Goal: Communication & Community: Share content

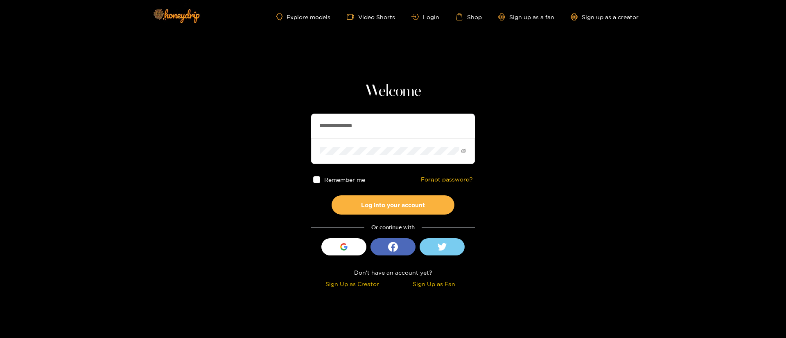
click at [395, 131] on input "**********" at bounding box center [393, 126] width 164 height 25
paste input "**********"
type input "**********"
click at [392, 205] on button "Log into your account" at bounding box center [392, 205] width 123 height 19
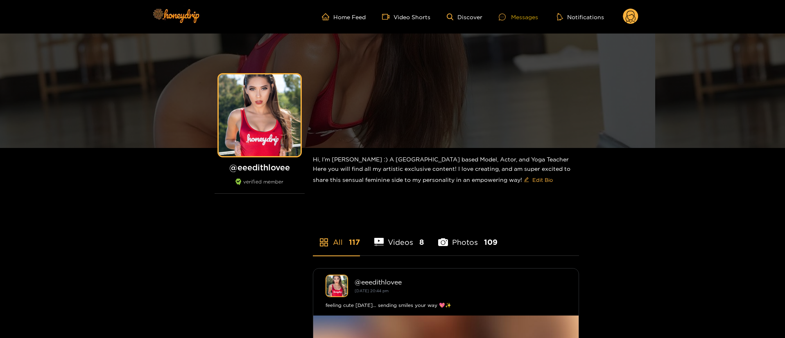
click at [512, 14] on div "Messages" at bounding box center [517, 16] width 39 height 9
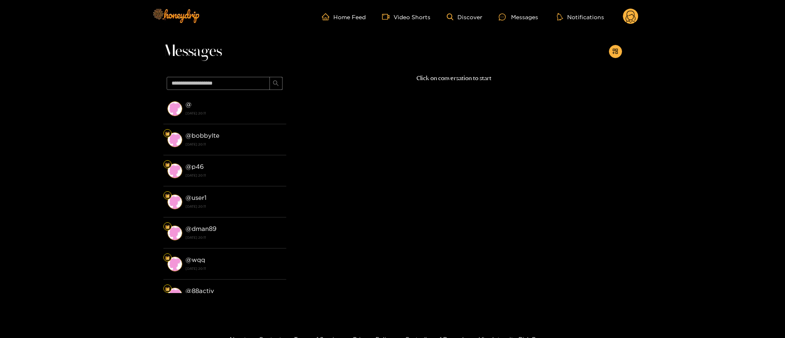
click at [633, 10] on circle at bounding box center [630, 17] width 16 height 16
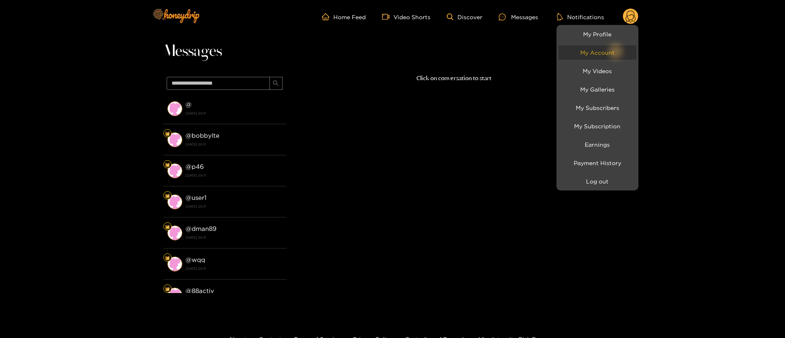
click at [598, 45] on link "My Account" at bounding box center [597, 52] width 78 height 14
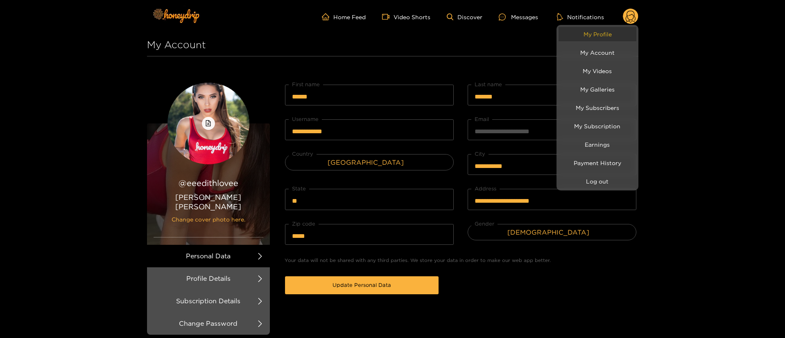
click at [595, 41] on link "My Profile" at bounding box center [597, 34] width 78 height 14
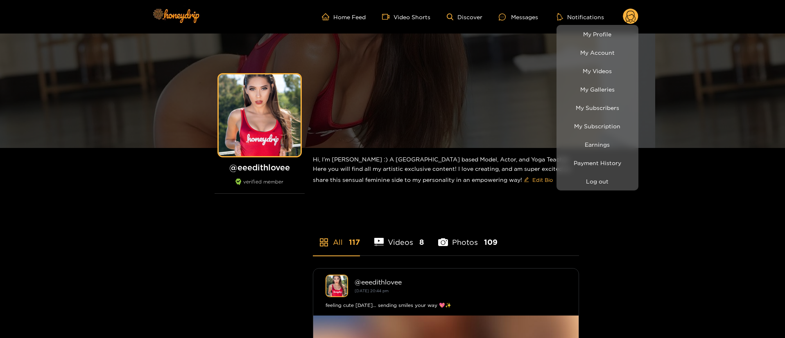
click at [521, 14] on div at bounding box center [392, 169] width 785 height 338
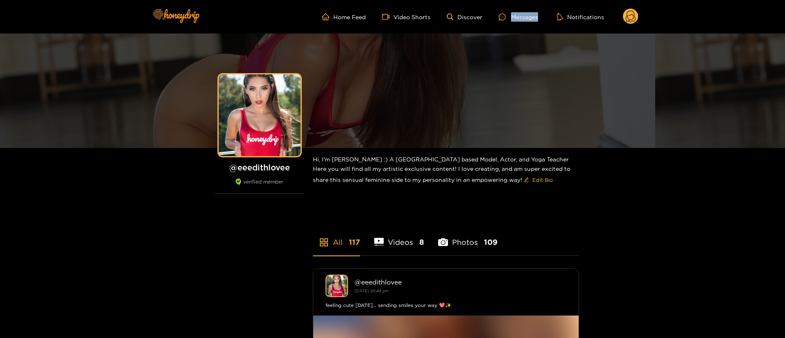
click at [521, 14] on div "Messages" at bounding box center [517, 16] width 39 height 9
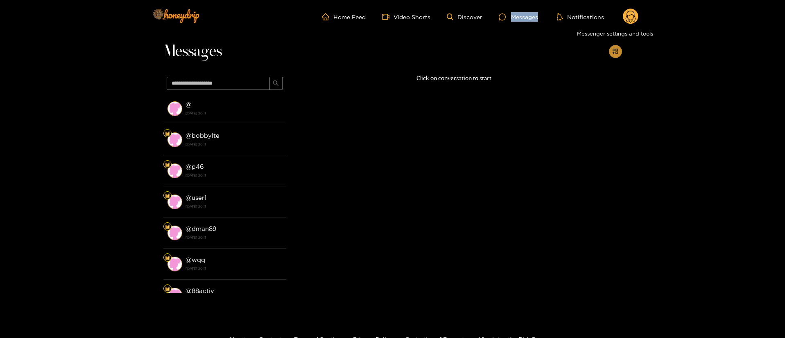
click at [612, 51] on icon "appstore-add" at bounding box center [615, 51] width 6 height 6
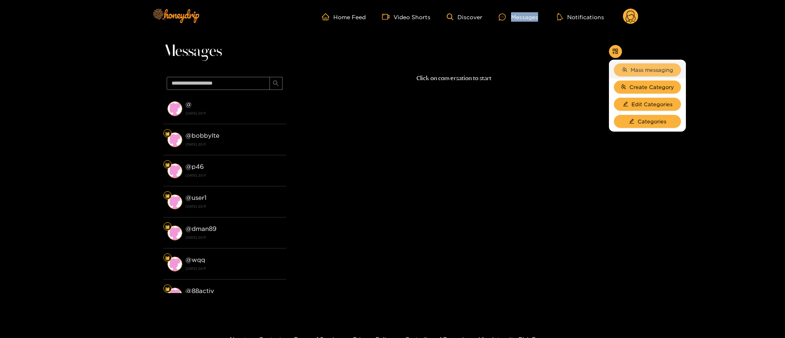
click at [623, 63] on button "Mass messaging" at bounding box center [646, 69] width 67 height 13
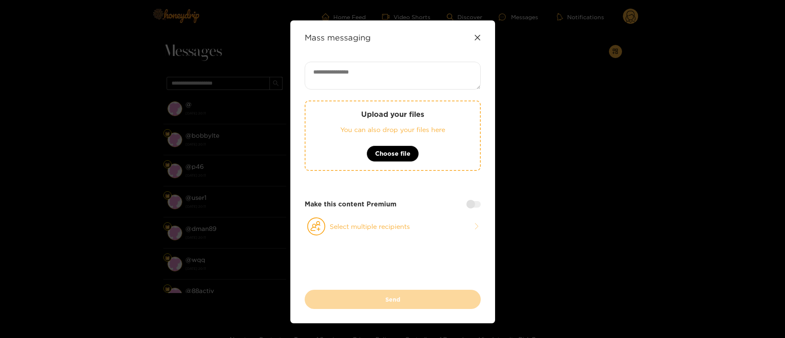
click at [473, 39] on div "Mass messaging" at bounding box center [392, 37] width 176 height 9
click at [475, 38] on icon at bounding box center [477, 37] width 7 height 7
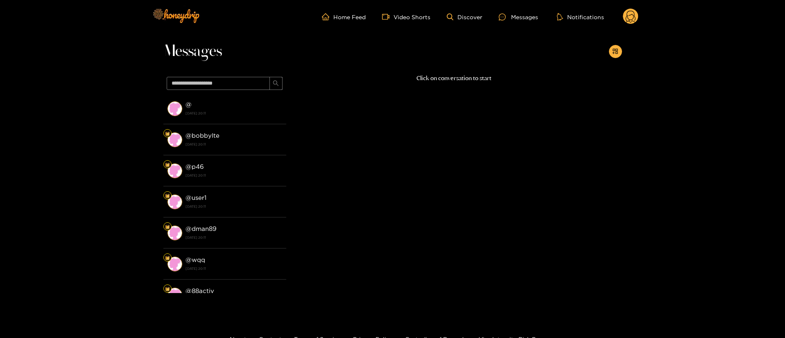
click at [632, 15] on icon at bounding box center [630, 18] width 10 height 14
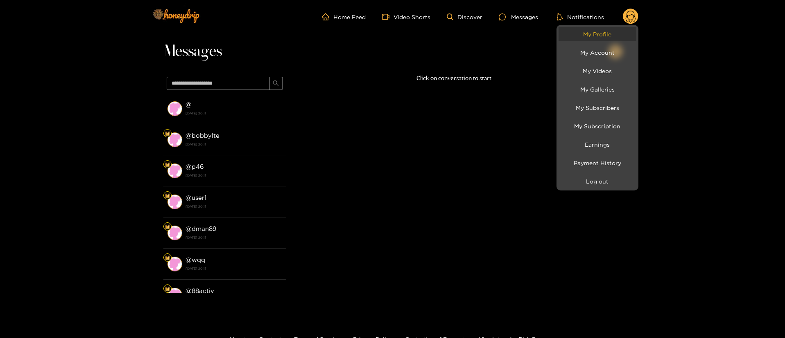
click at [575, 32] on link "My Profile" at bounding box center [597, 34] width 78 height 14
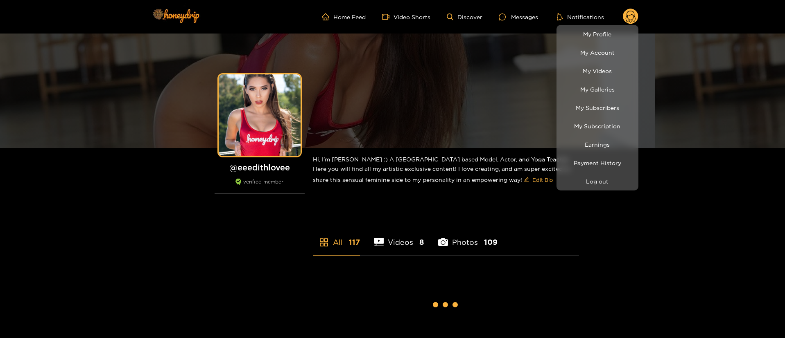
click at [524, 10] on div at bounding box center [392, 169] width 785 height 338
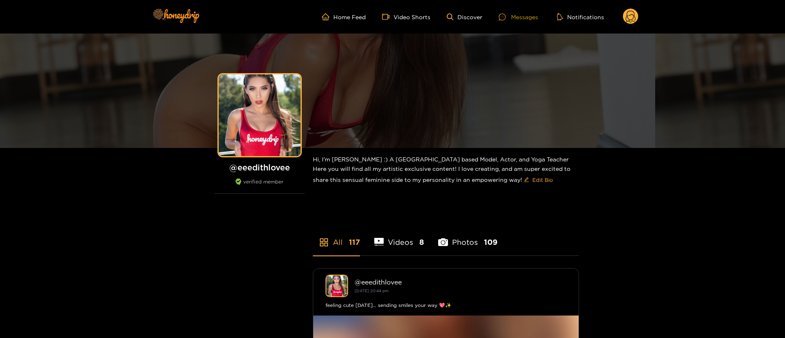
click at [524, 15] on div "Messages" at bounding box center [517, 16] width 39 height 9
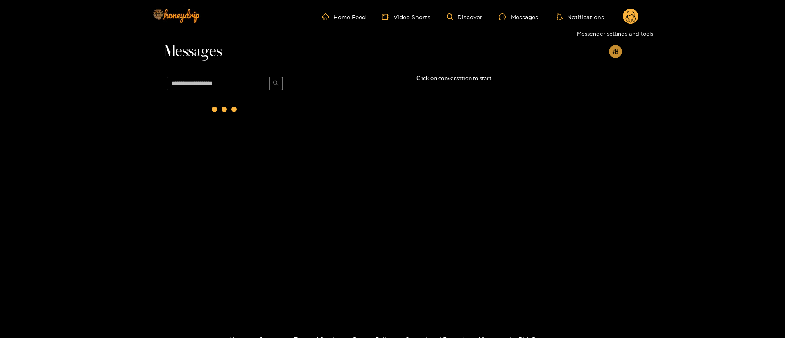
click at [619, 52] on button "button" at bounding box center [615, 51] width 13 height 13
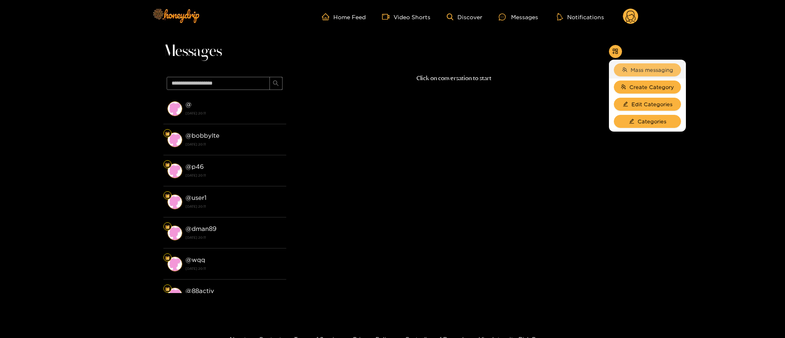
click at [636, 73] on span "Mass messaging" at bounding box center [651, 70] width 43 height 8
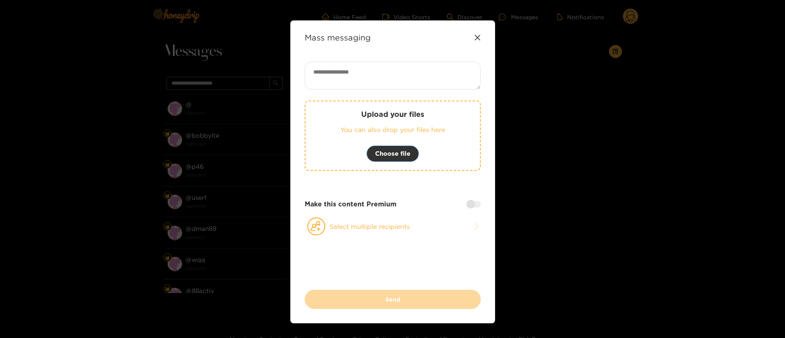
click at [376, 152] on span "Choose file" at bounding box center [392, 154] width 35 height 10
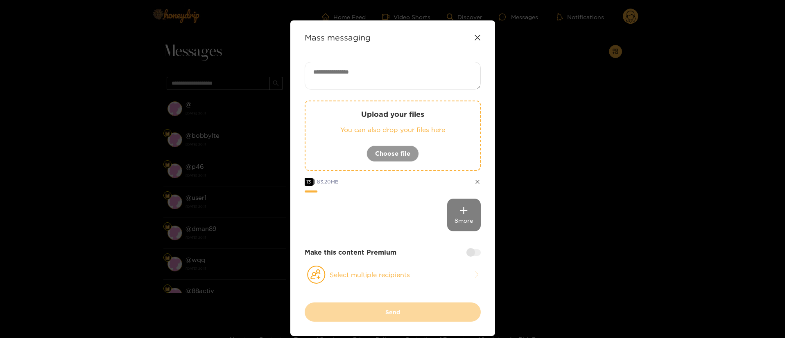
click at [464, 252] on div "Make this content Premium" at bounding box center [392, 252] width 176 height 9
click at [471, 252] on div at bounding box center [473, 253] width 14 height 7
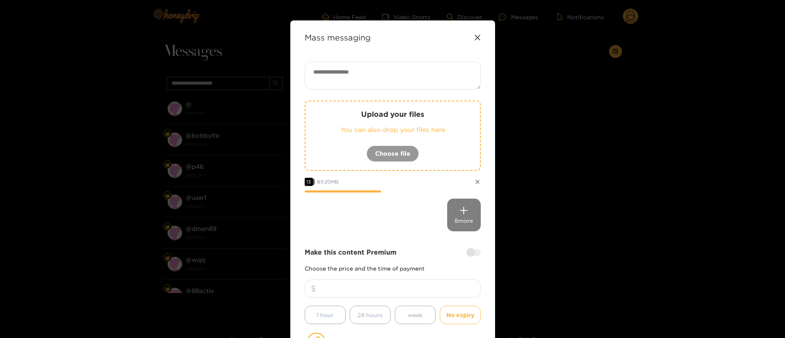
click at [415, 292] on input "number" at bounding box center [392, 289] width 176 height 18
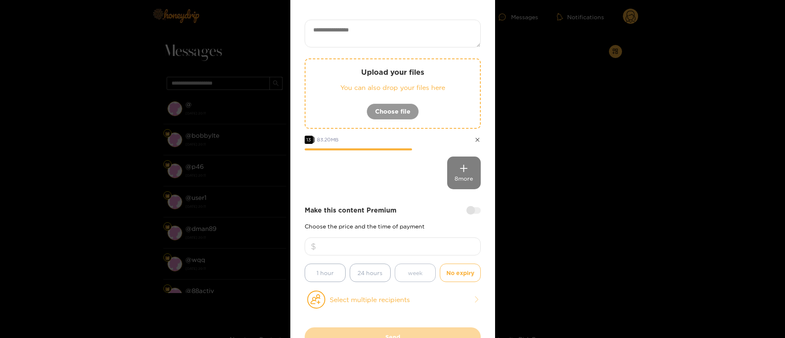
scroll to position [61, 0]
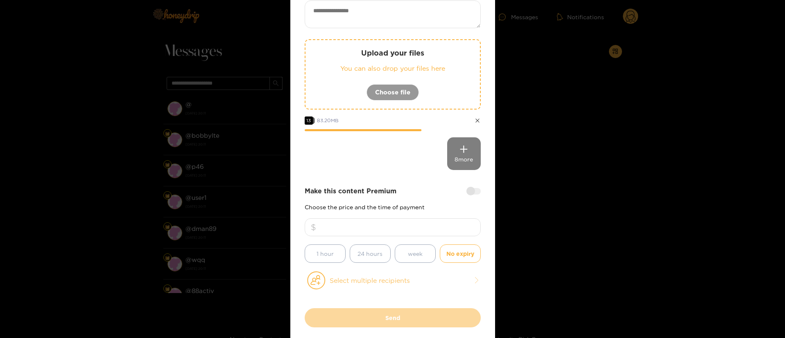
type input "**"
click at [403, 288] on button "Select multiple recipients" at bounding box center [392, 280] width 176 height 19
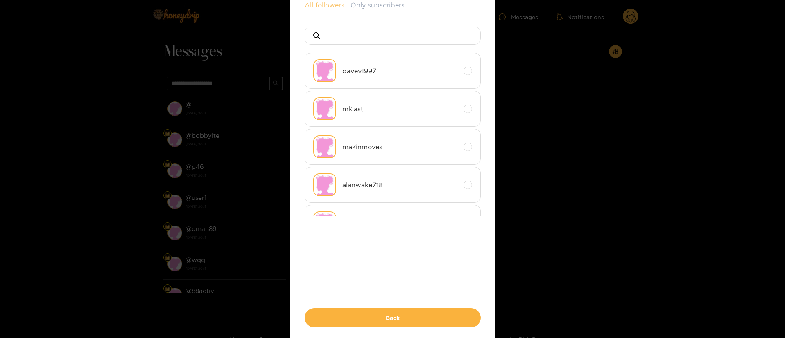
click at [323, 5] on button "All followers" at bounding box center [324, 5] width 40 height 10
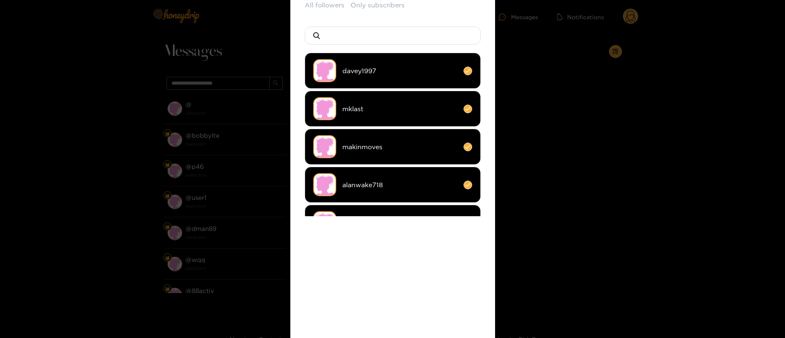
click at [409, 266] on div "All followers Only subscribers davey1997 mklast makinmoves alanwake718 frankget…" at bounding box center [392, 184] width 176 height 368
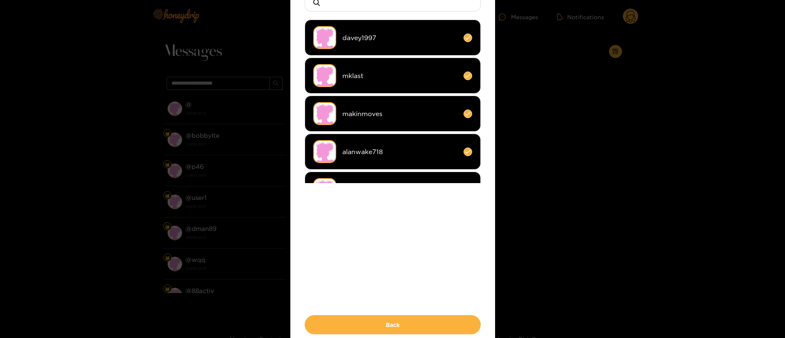
scroll to position [123, 0]
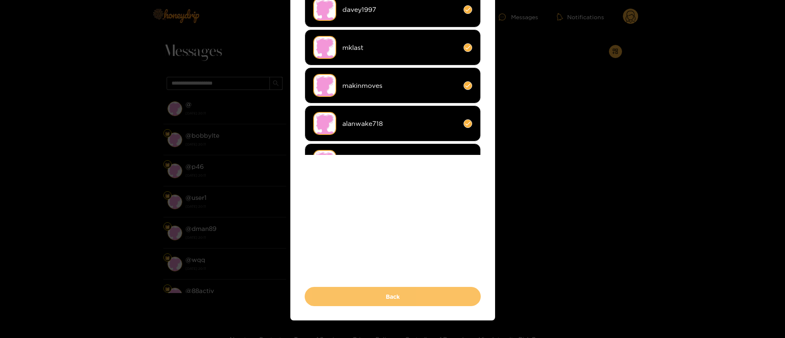
click at [406, 291] on button "Back" at bounding box center [392, 296] width 176 height 19
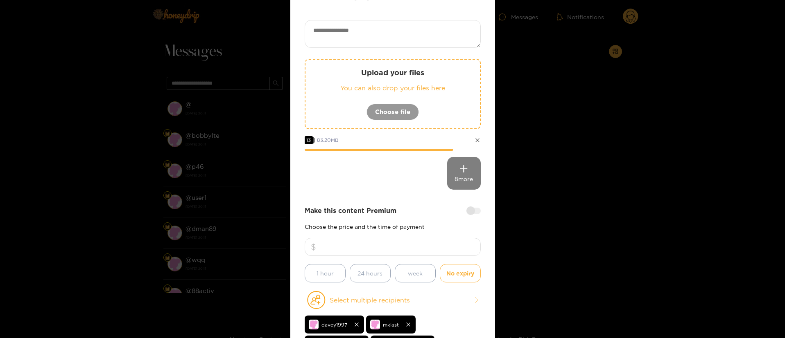
scroll to position [0, 0]
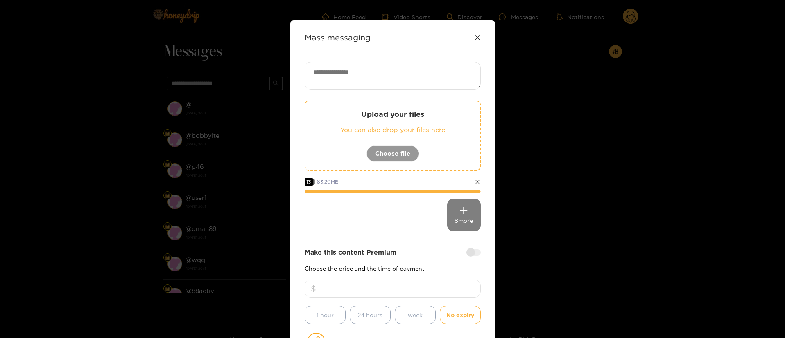
click at [387, 77] on textarea at bounding box center [392, 76] width 176 height 28
paste textarea "**********"
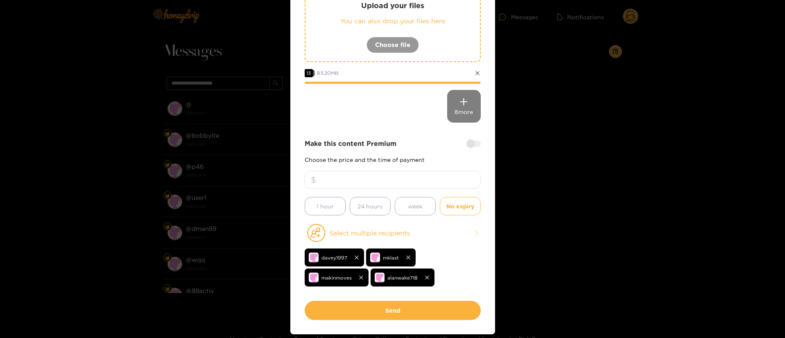
scroll to position [138, 0]
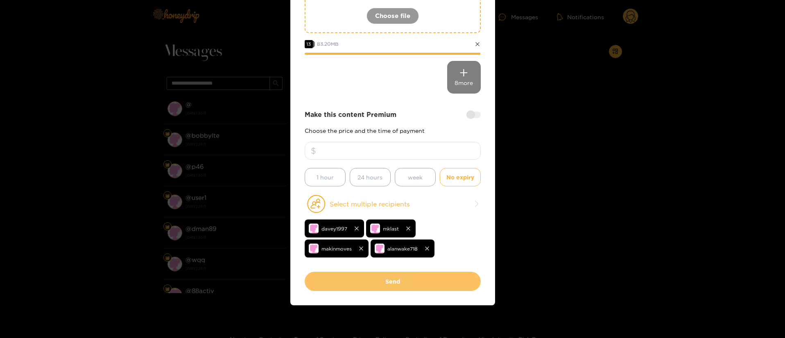
type textarea "**********"
click at [398, 285] on button "Send" at bounding box center [392, 281] width 176 height 19
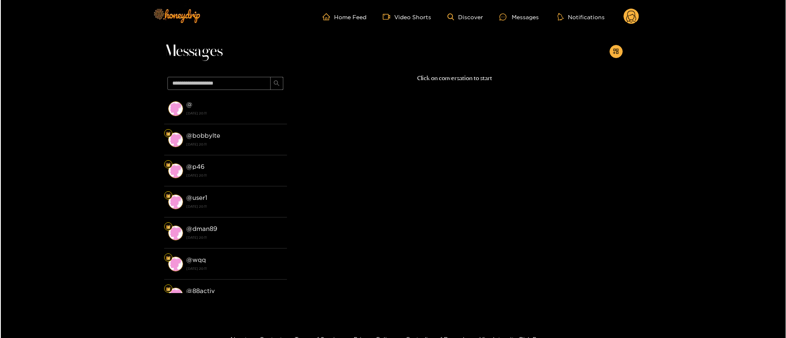
scroll to position [50, 0]
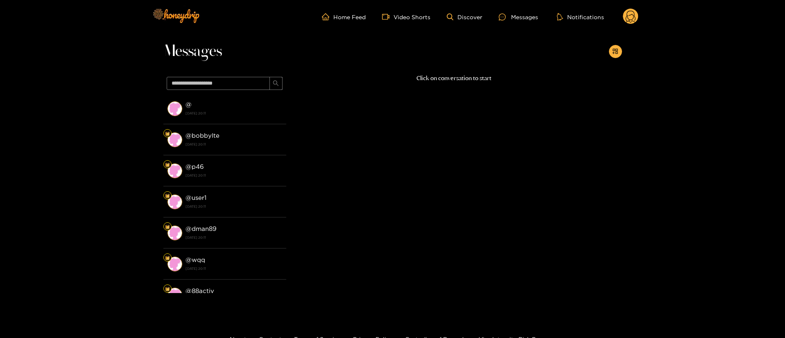
click at [627, 13] on icon at bounding box center [630, 18] width 10 height 14
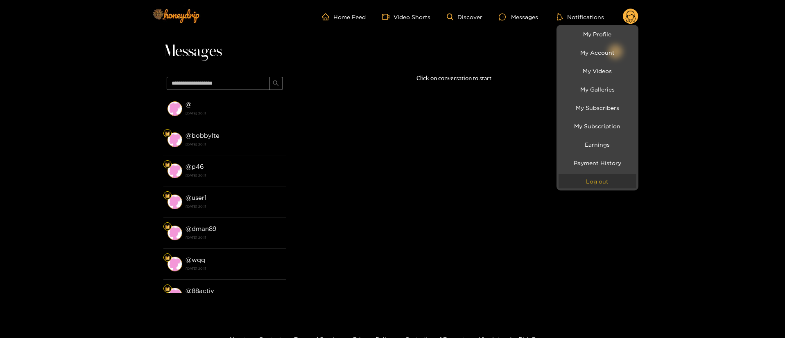
click at [609, 179] on button "Log out" at bounding box center [597, 181] width 78 height 14
